Goal: Task Accomplishment & Management: Manage account settings

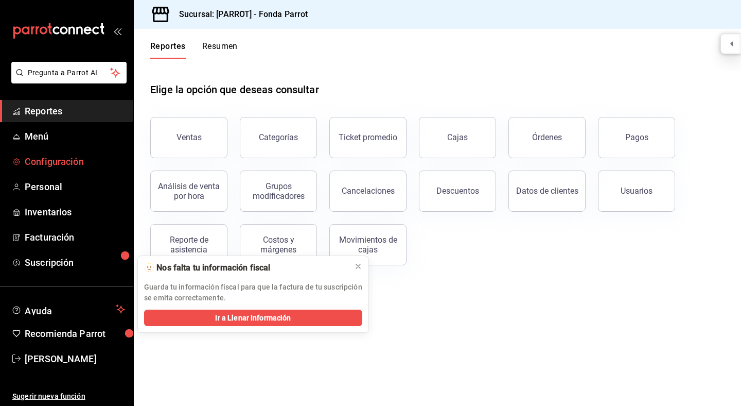
click at [46, 162] on span "Configuración" at bounding box center [75, 161] width 100 height 14
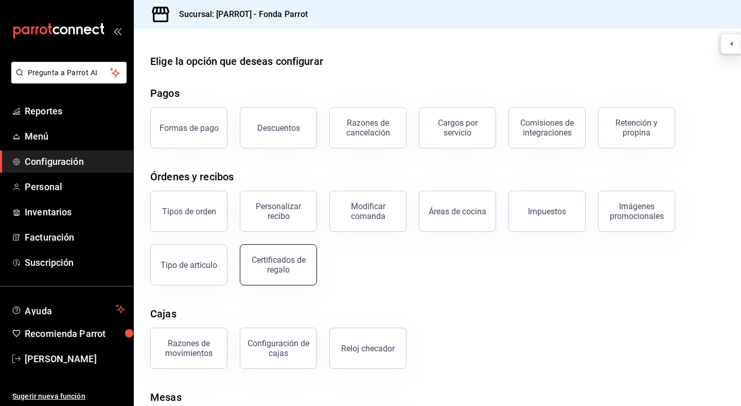
scroll to position [63, 0]
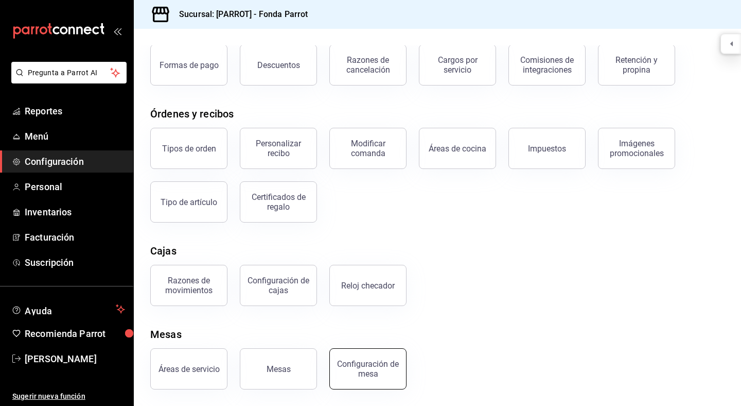
click at [367, 368] on div "Configuración de mesa" at bounding box center [368, 369] width 64 height 20
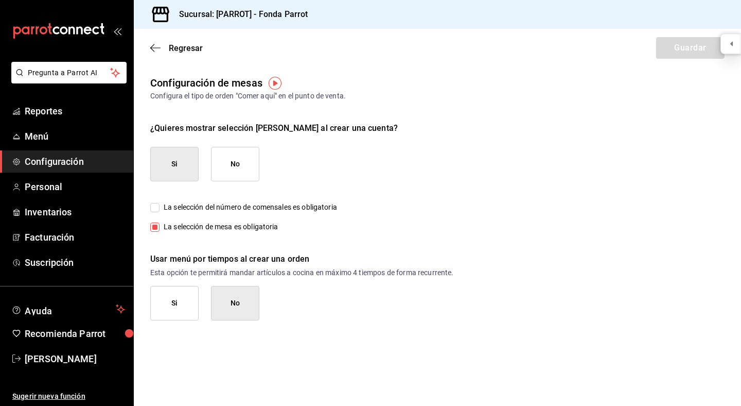
click at [153, 227] on input "La selección de mesa es obligatoria" at bounding box center [154, 226] width 9 height 9
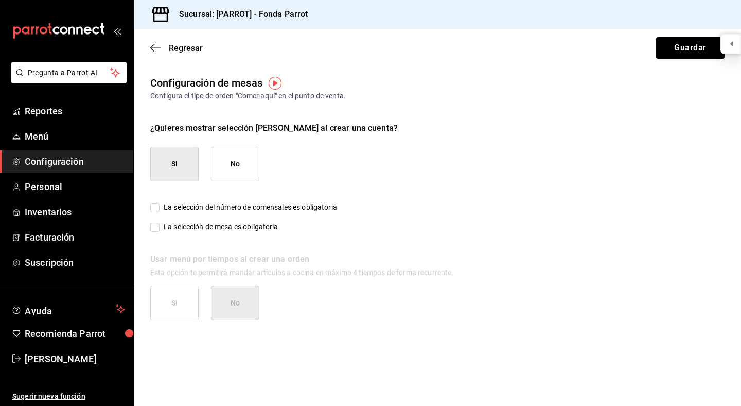
click at [153, 227] on input "La selección de mesa es obligatoria" at bounding box center [154, 226] width 9 height 9
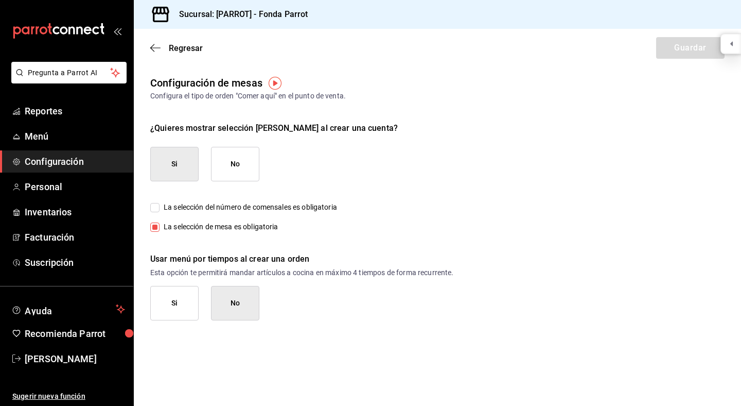
click at [157, 225] on input "La selección de mesa es obligatoria" at bounding box center [154, 226] width 9 height 9
checkbox input "false"
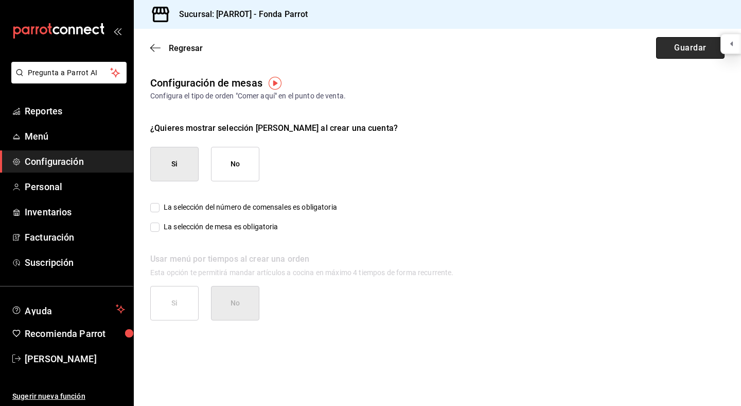
click at [683, 54] on button "Guardar" at bounding box center [690, 48] width 68 height 22
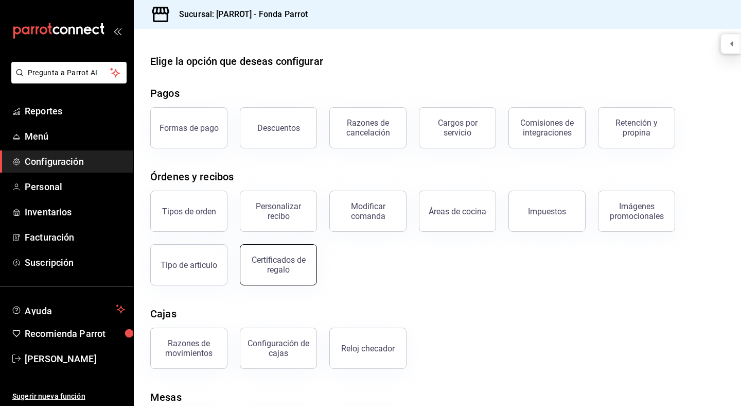
scroll to position [63, 0]
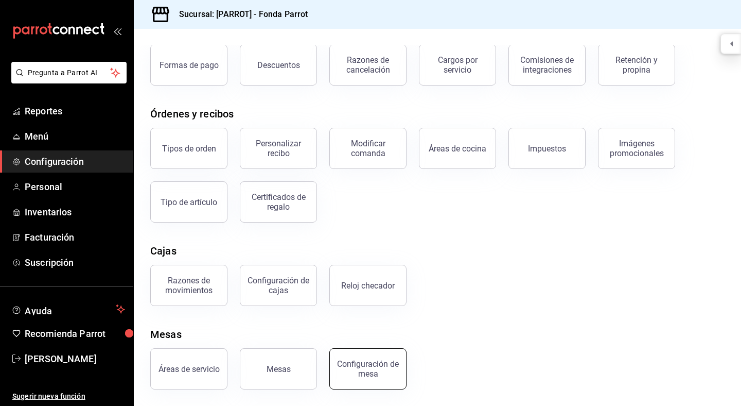
click at [378, 379] on button "Configuración de mesa" at bounding box center [367, 368] width 77 height 41
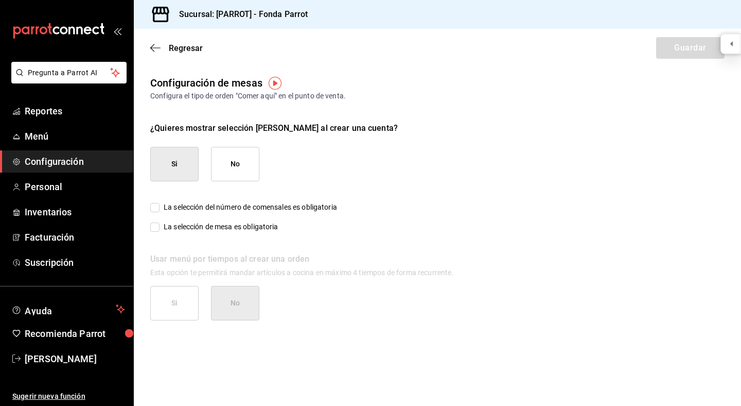
click at [258, 146] on div "¿Quieres mostrar selección [PERSON_NAME] al crear una cuenta? Si No La selecció…" at bounding box center [437, 221] width 574 height 198
click at [247, 154] on button "No" at bounding box center [235, 164] width 48 height 34
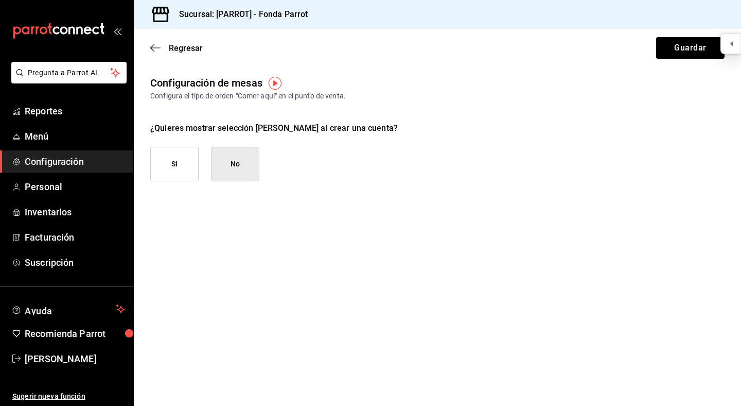
click at [183, 154] on button "Si" at bounding box center [174, 164] width 48 height 34
checkbox input "true"
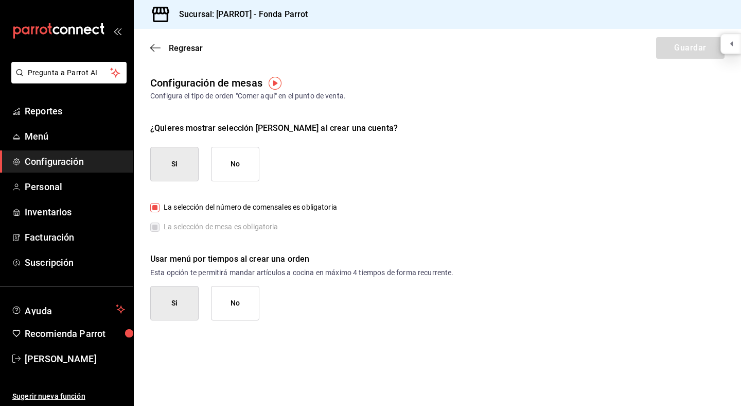
click at [152, 205] on input "La selección del número de comensales es obligatoria" at bounding box center [154, 207] width 9 height 9
checkbox input "false"
click at [675, 49] on button "Guardar" at bounding box center [690, 48] width 68 height 22
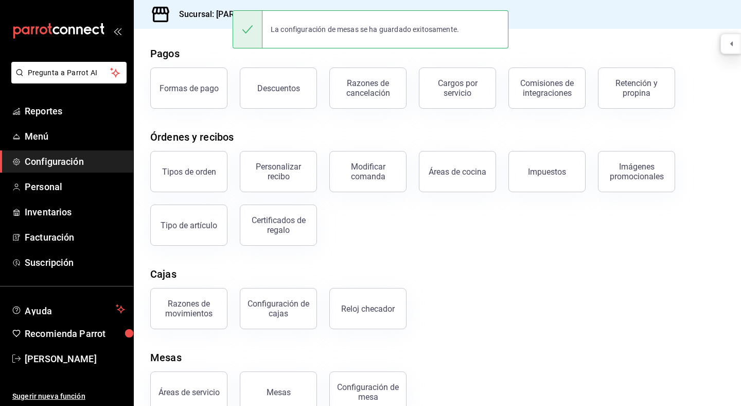
scroll to position [63, 0]
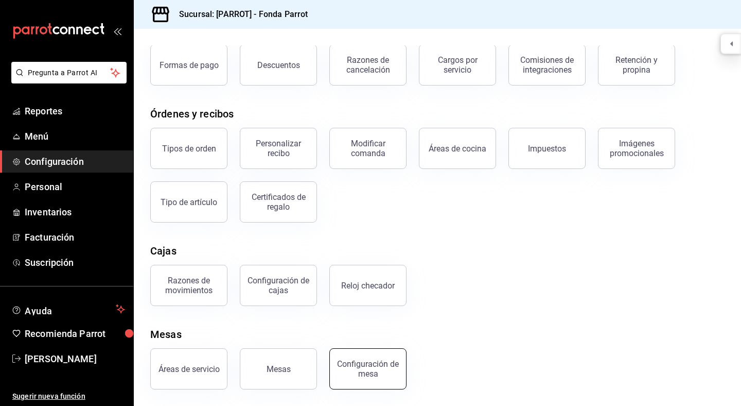
click at [372, 379] on button "Configuración de mesa" at bounding box center [367, 368] width 77 height 41
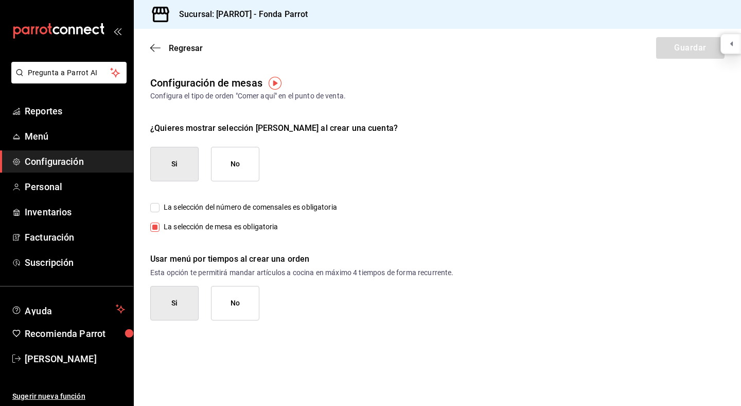
click at [157, 208] on input "La selección del número de comensales es obligatoria" at bounding box center [154, 207] width 9 height 9
click at [156, 225] on label "La selección de mesa es obligatoria" at bounding box center [214, 226] width 128 height 11
click at [154, 208] on input "La selección del número de comensales es obligatoria" at bounding box center [154, 207] width 9 height 9
click at [157, 210] on input "La selección del número de comensales es obligatoria" at bounding box center [154, 207] width 9 height 9
checkbox input "true"
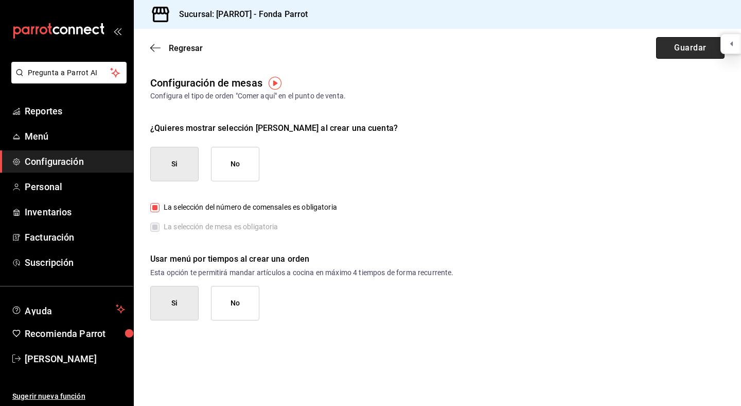
click at [698, 49] on button "Guardar" at bounding box center [690, 48] width 68 height 22
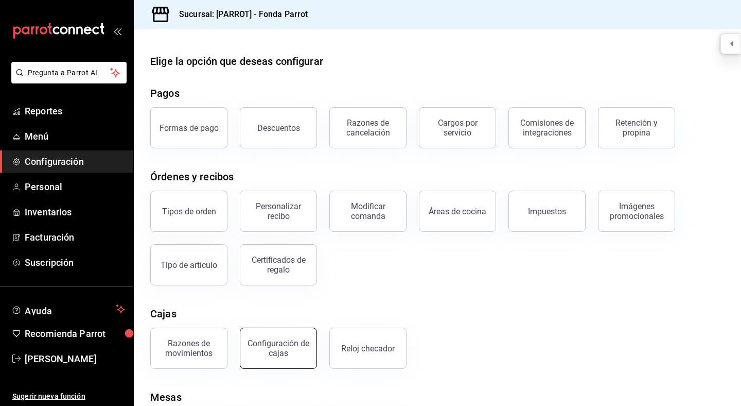
scroll to position [63, 0]
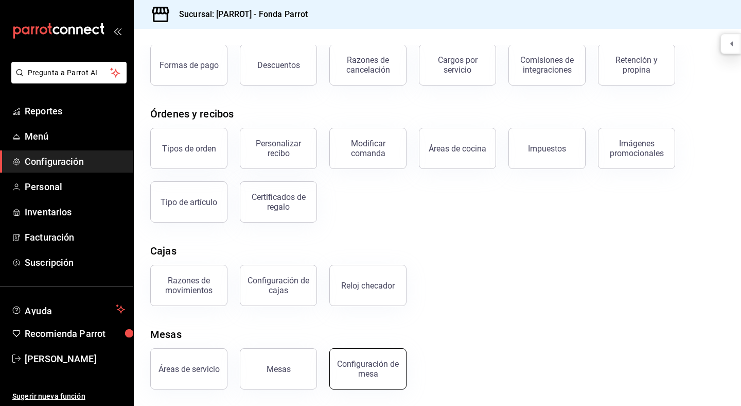
click at [369, 362] on div "Configuración de mesa" at bounding box center [368, 369] width 64 height 20
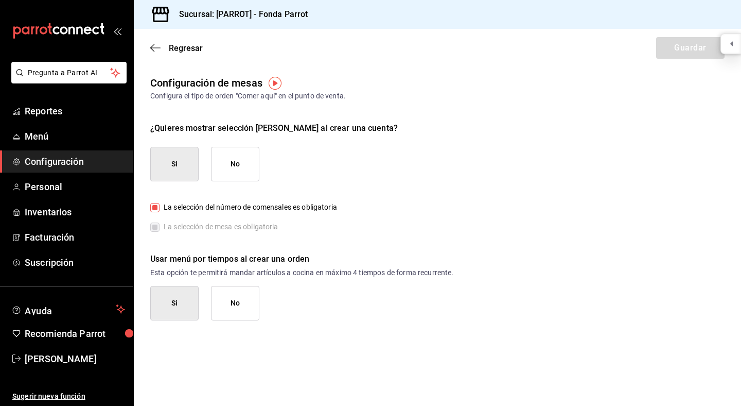
click at [241, 166] on button "No" at bounding box center [235, 164] width 48 height 34
checkbox input "false"
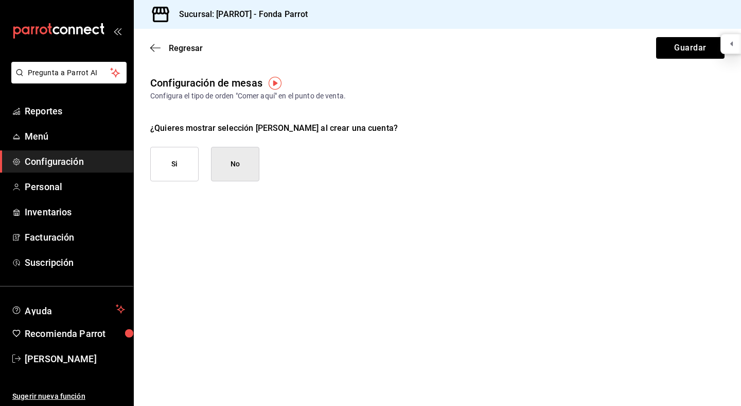
click at [185, 165] on button "Si" at bounding box center [174, 164] width 48 height 34
checkbox input "true"
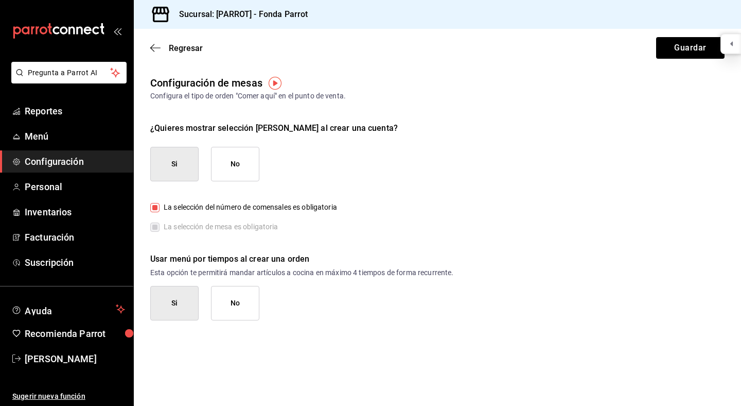
click at [154, 207] on input "La selección del número de comensales es obligatoria" at bounding box center [154, 207] width 9 height 9
checkbox input "false"
click at [153, 228] on input "La selección de mesa es obligatoria" at bounding box center [154, 226] width 9 height 9
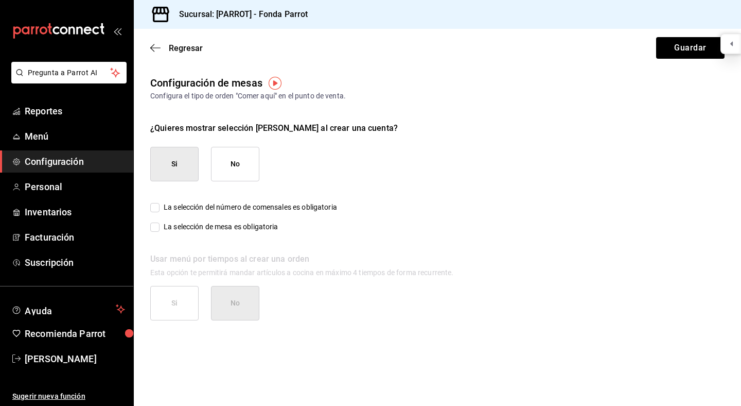
click at [153, 228] on input "La selección de mesa es obligatoria" at bounding box center [154, 226] width 9 height 9
checkbox input "true"
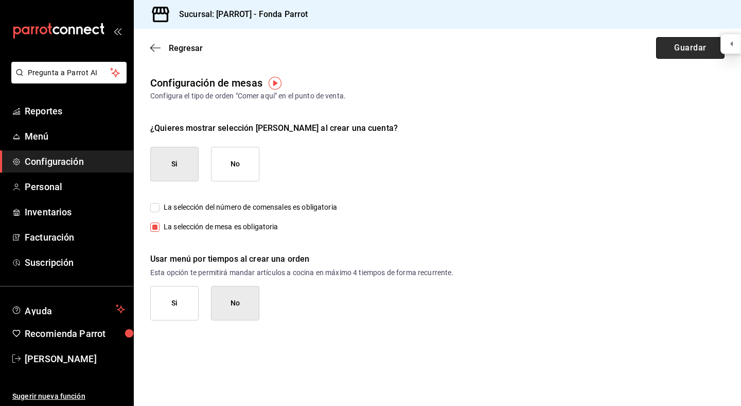
click at [692, 47] on button "Guardar" at bounding box center [690, 48] width 68 height 22
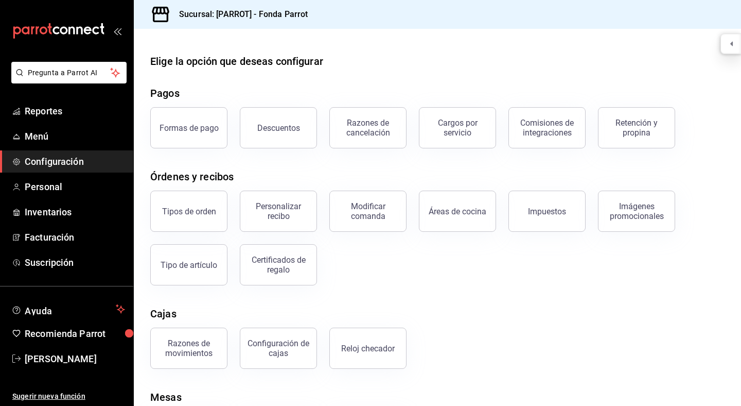
scroll to position [63, 0]
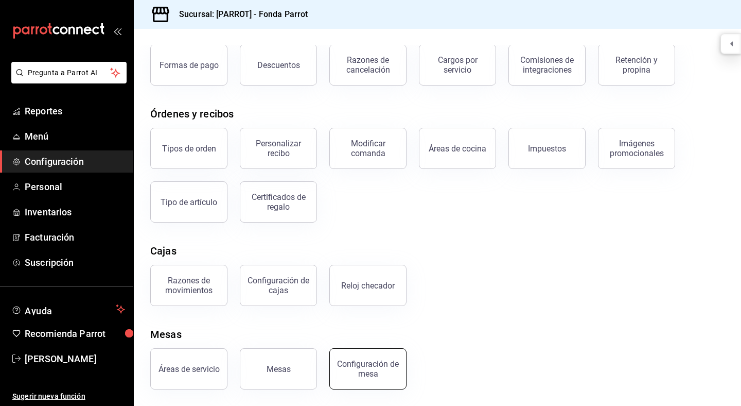
click at [362, 367] on div "Configuración de mesa" at bounding box center [368, 369] width 64 height 20
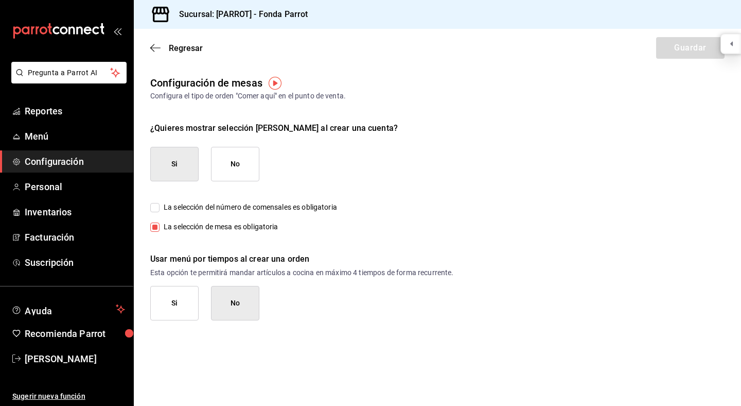
click at [155, 225] on input "La selección de mesa es obligatoria" at bounding box center [154, 226] width 9 height 9
checkbox input "false"
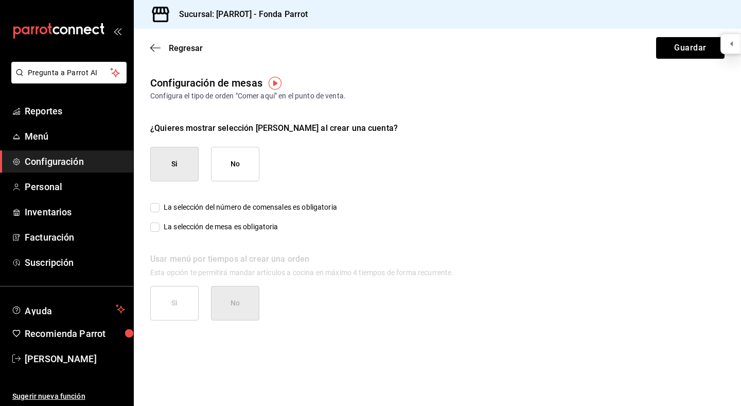
click at [225, 160] on button "No" at bounding box center [235, 164] width 48 height 34
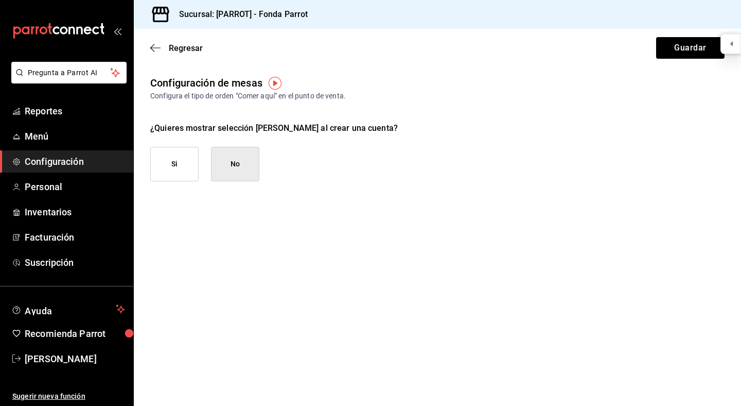
click at [174, 165] on button "Si" at bounding box center [174, 164] width 48 height 34
checkbox input "true"
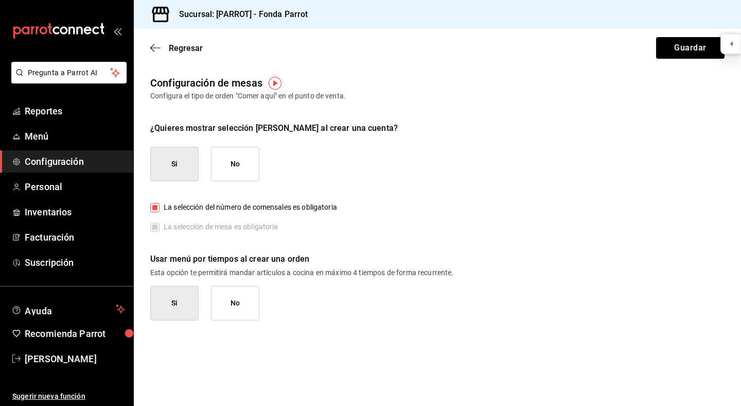
click at [155, 208] on input "La selección del número de comensales es obligatoria" at bounding box center [154, 207] width 9 height 9
checkbox input "false"
click at [153, 230] on input "La selección de mesa es obligatoria" at bounding box center [154, 226] width 9 height 9
checkbox input "false"
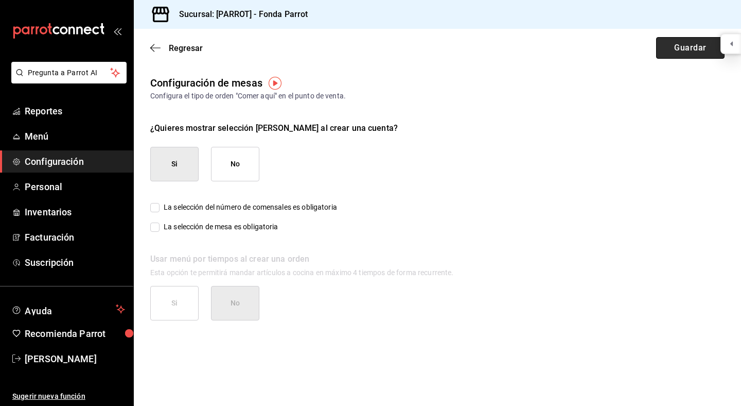
click at [686, 46] on button "Guardar" at bounding box center [690, 48] width 68 height 22
